Goal: Task Accomplishment & Management: Manage account settings

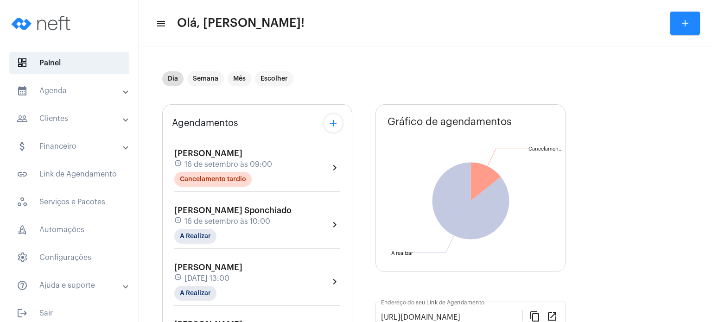
click at [184, 208] on span "[PERSON_NAME] Sponchiado" at bounding box center [232, 210] width 117 height 8
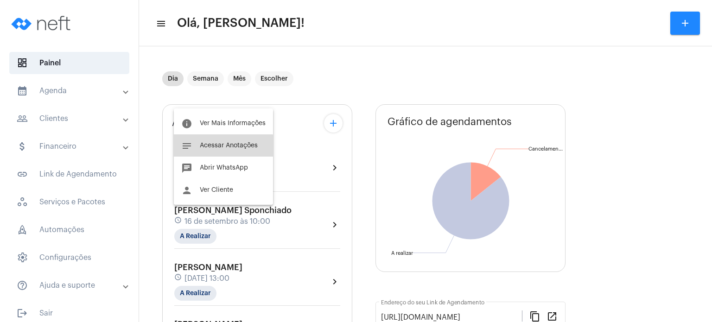
click at [221, 153] on button "notes Acessar Anotações" at bounding box center [223, 145] width 99 height 22
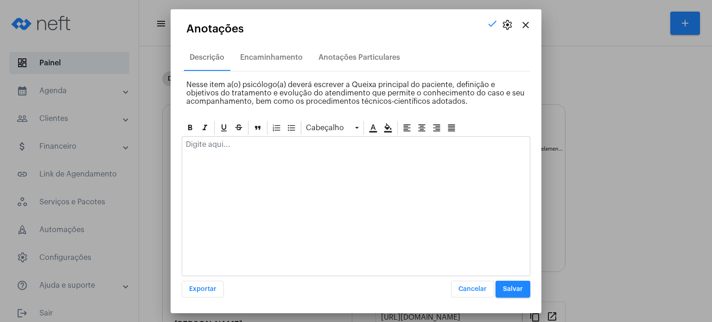
click at [221, 153] on div at bounding box center [356, 147] width 348 height 20
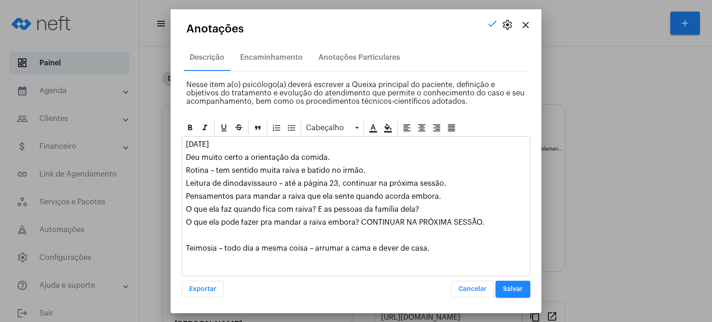
click at [515, 288] on span "Salvar" at bounding box center [513, 289] width 20 height 6
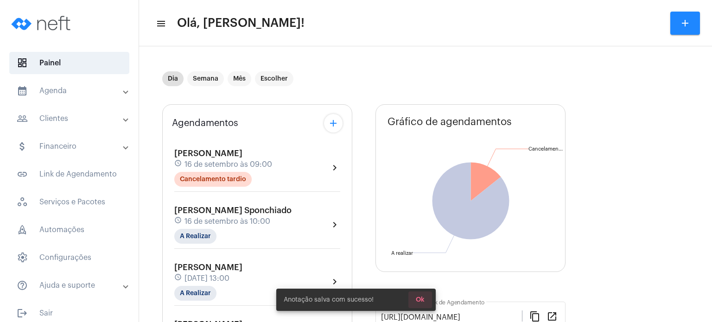
click at [419, 300] on span "Ok" at bounding box center [420, 300] width 9 height 6
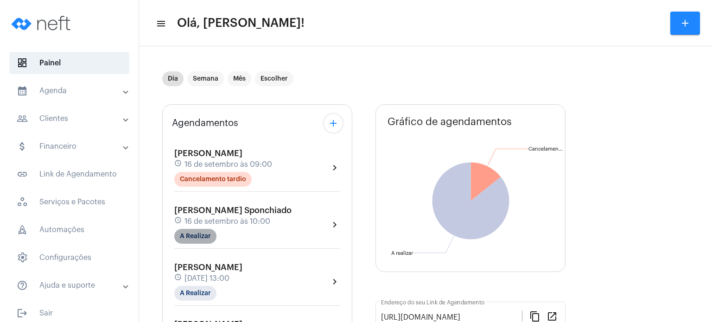
click at [202, 236] on mat-chip "A Realizar" at bounding box center [195, 236] width 42 height 15
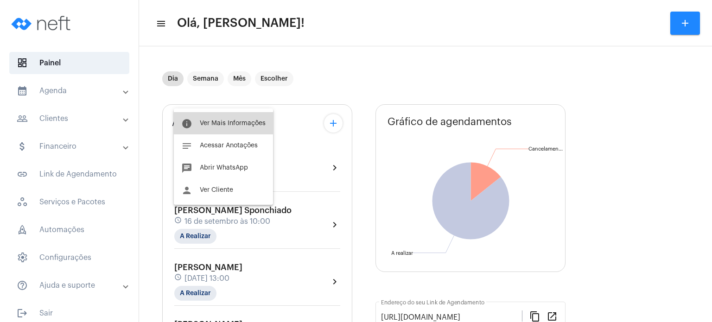
click at [230, 117] on button "info Ver Mais Informações" at bounding box center [223, 123] width 99 height 22
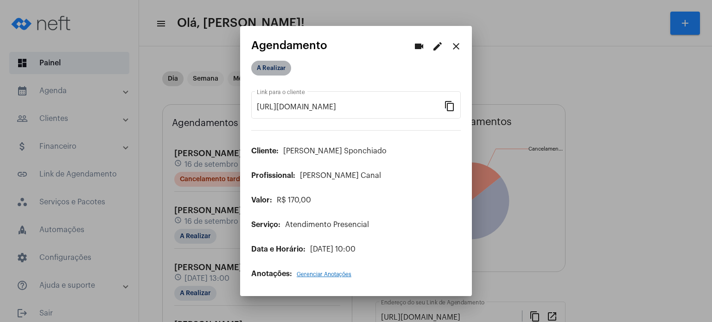
click at [260, 75] on mat-chip "A Realizar" at bounding box center [271, 68] width 40 height 15
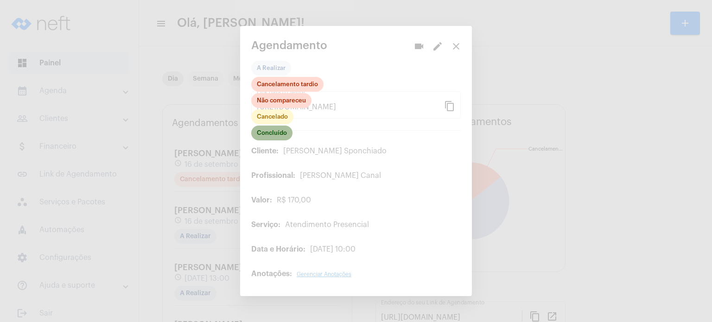
click at [279, 131] on mat-chip "Concluído" at bounding box center [271, 133] width 41 height 15
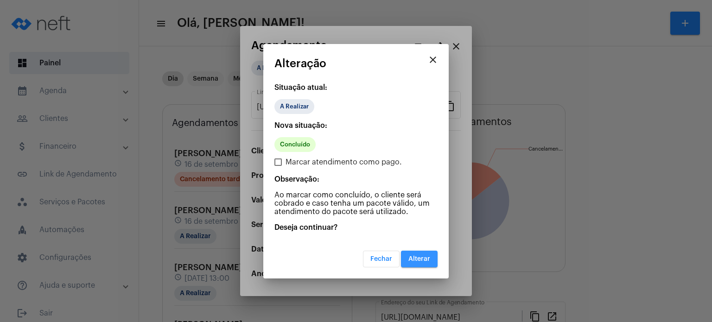
click at [413, 260] on span "Alterar" at bounding box center [419, 259] width 22 height 6
